Goal: Find contact information: Find contact information

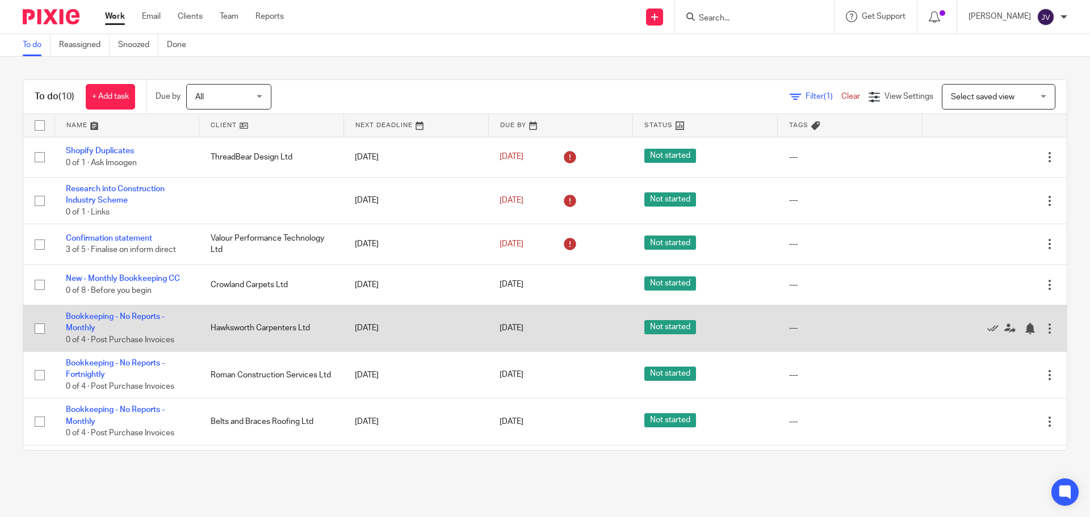
scroll to position [41, 0]
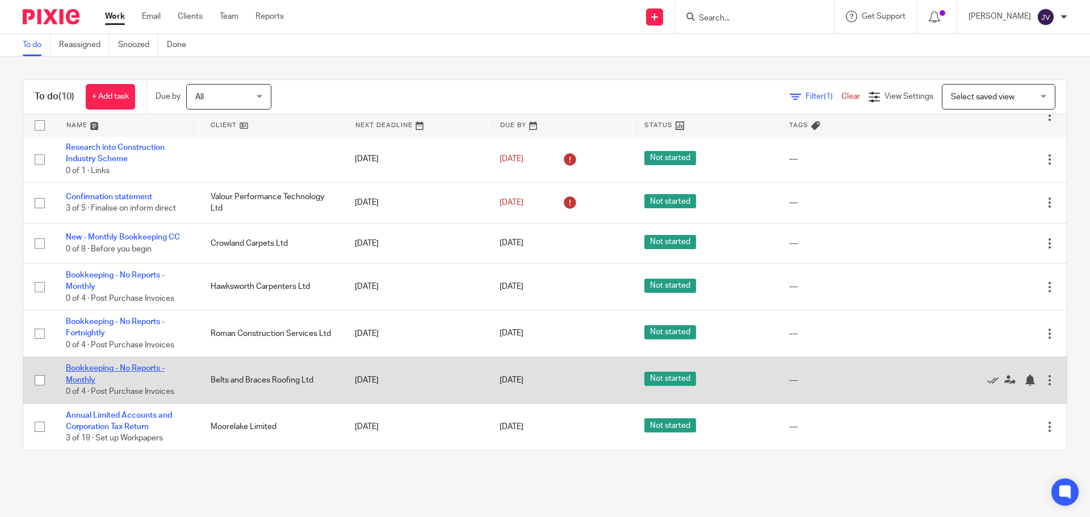
click at [141, 373] on link "Bookkeeping - No Reports - Monthly" at bounding box center [115, 374] width 99 height 19
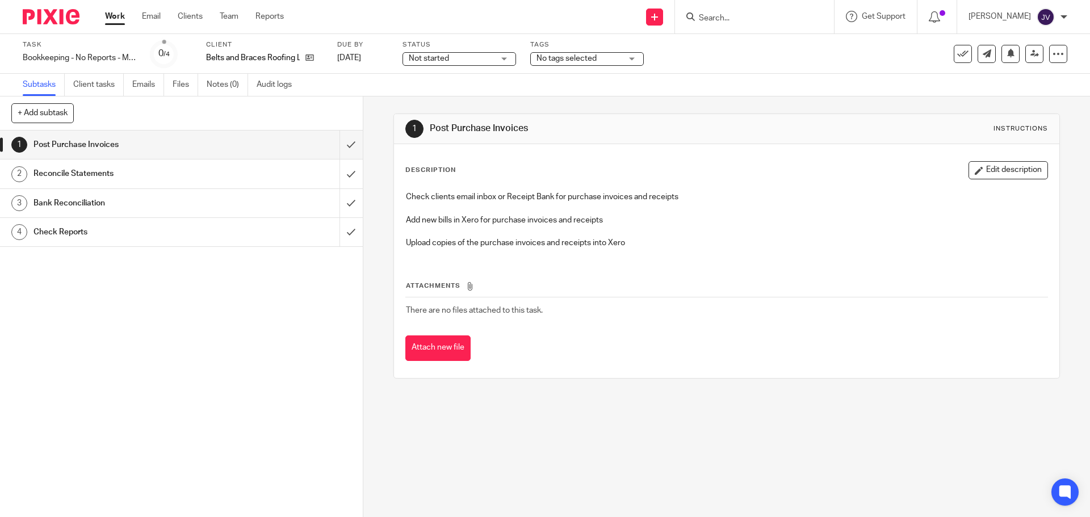
click at [312, 65] on div "Client Belts and Braces Roofing Ltd" at bounding box center [264, 53] width 117 height 27
click at [312, 62] on icon at bounding box center [310, 57] width 9 height 9
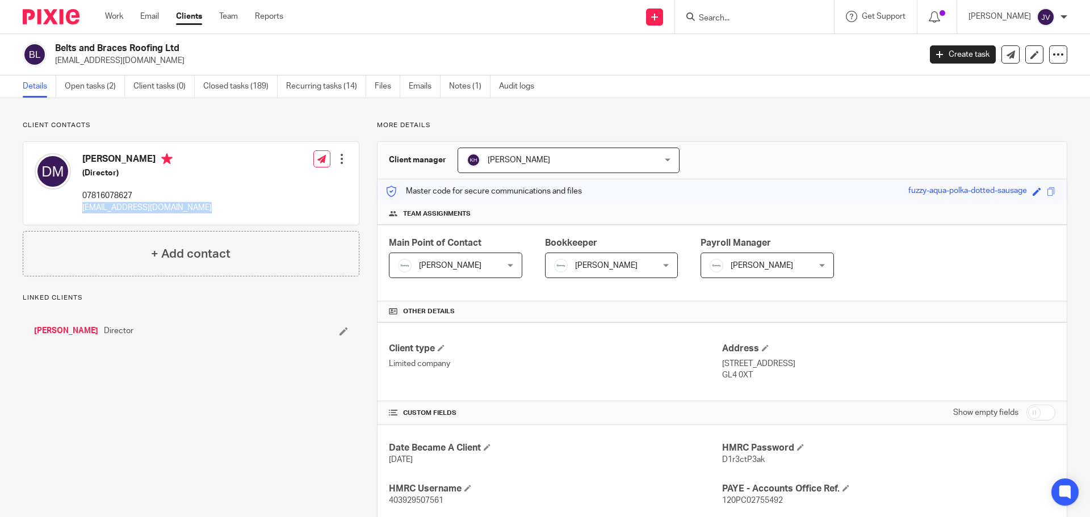
drag, startPoint x: 261, startPoint y: 206, endPoint x: 81, endPoint y: 217, distance: 180.9
click at [81, 217] on div "Daniel Mock (Director) 07816078627 beltsandbracesroofing@gmail.com Edit contact…" at bounding box center [191, 183] width 336 height 83
copy div "beltsandbracesroofing@gmail.com"
click at [82, 22] on div at bounding box center [47, 17] width 94 height 34
click at [46, 12] on img at bounding box center [51, 16] width 57 height 15
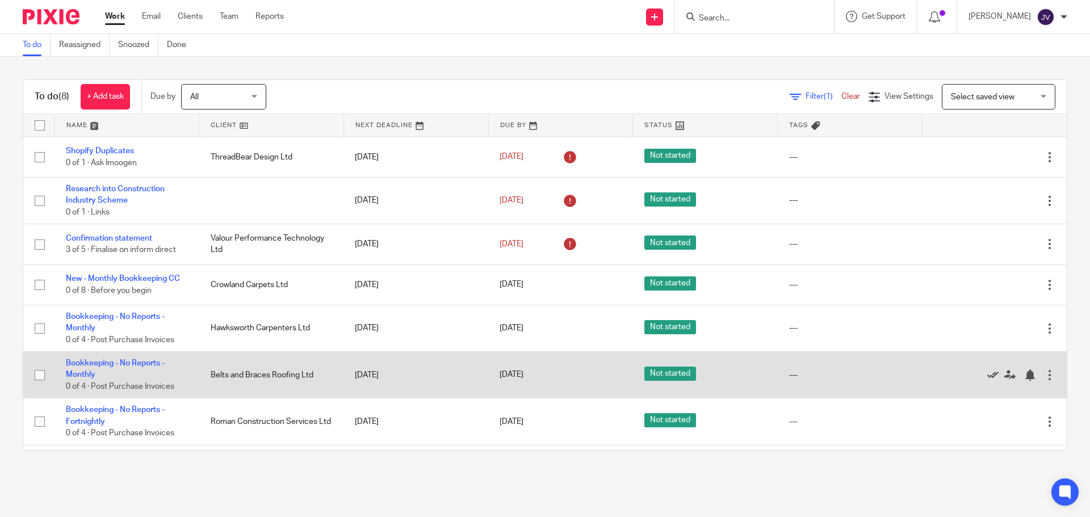
click at [988, 379] on icon at bounding box center [993, 375] width 11 height 11
